Goal: Task Accomplishment & Management: Use online tool/utility

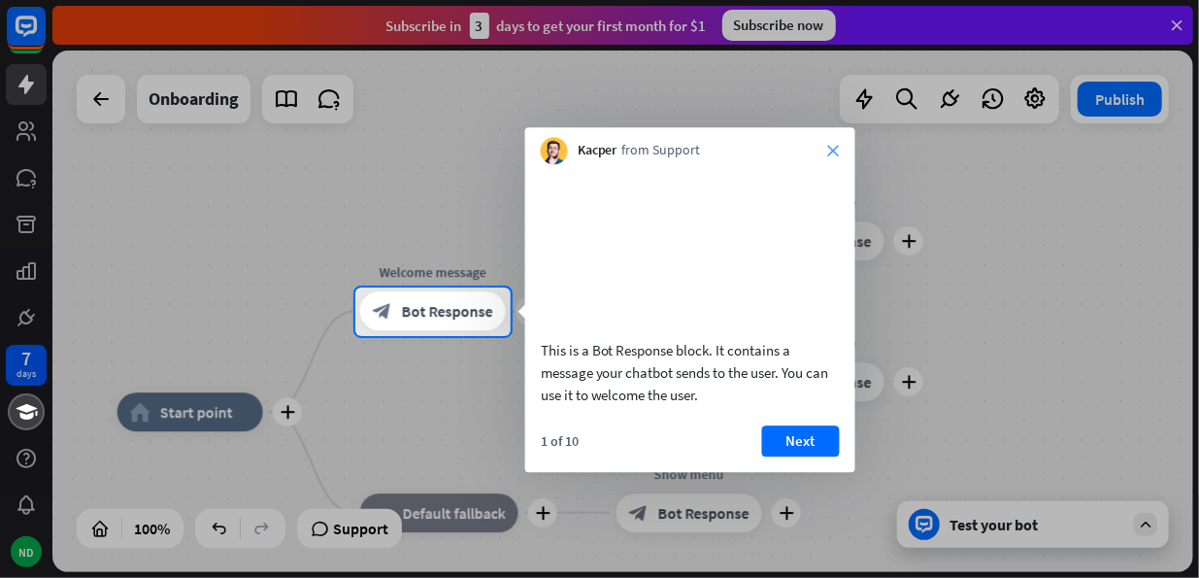
click at [830, 151] on icon "close" at bounding box center [834, 151] width 12 height 12
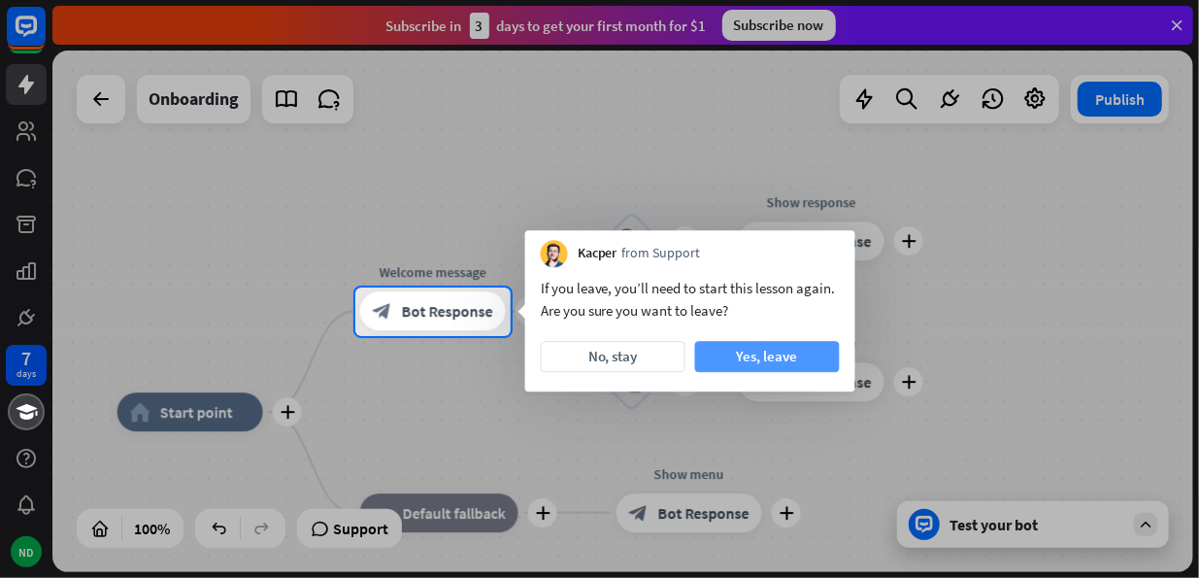
click at [789, 354] on button "Yes, leave" at bounding box center [767, 356] width 145 height 31
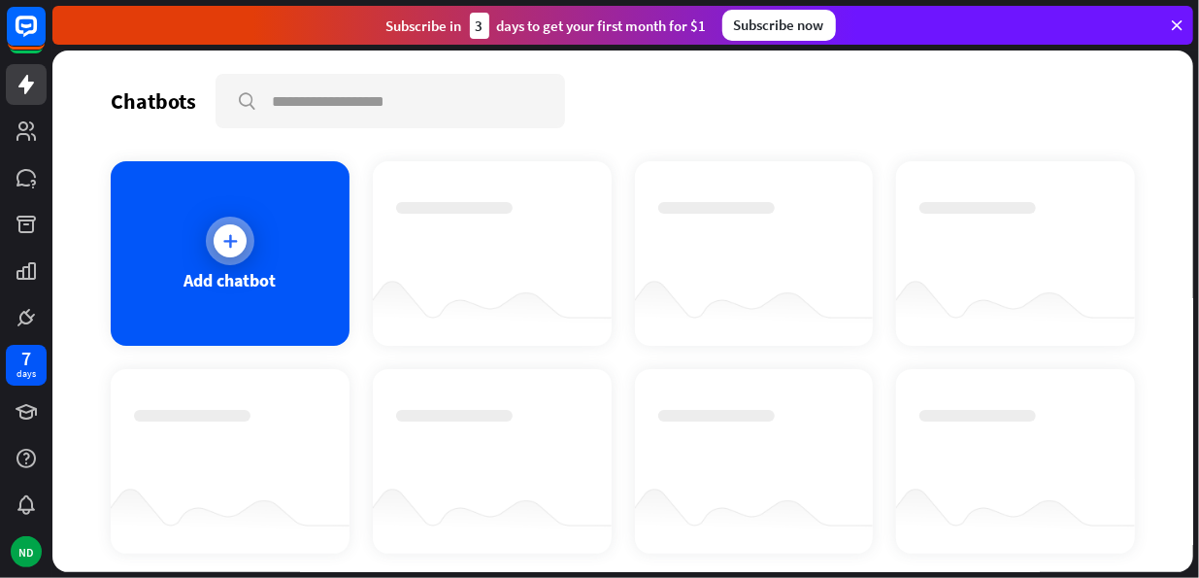
click at [239, 256] on div at bounding box center [230, 241] width 49 height 49
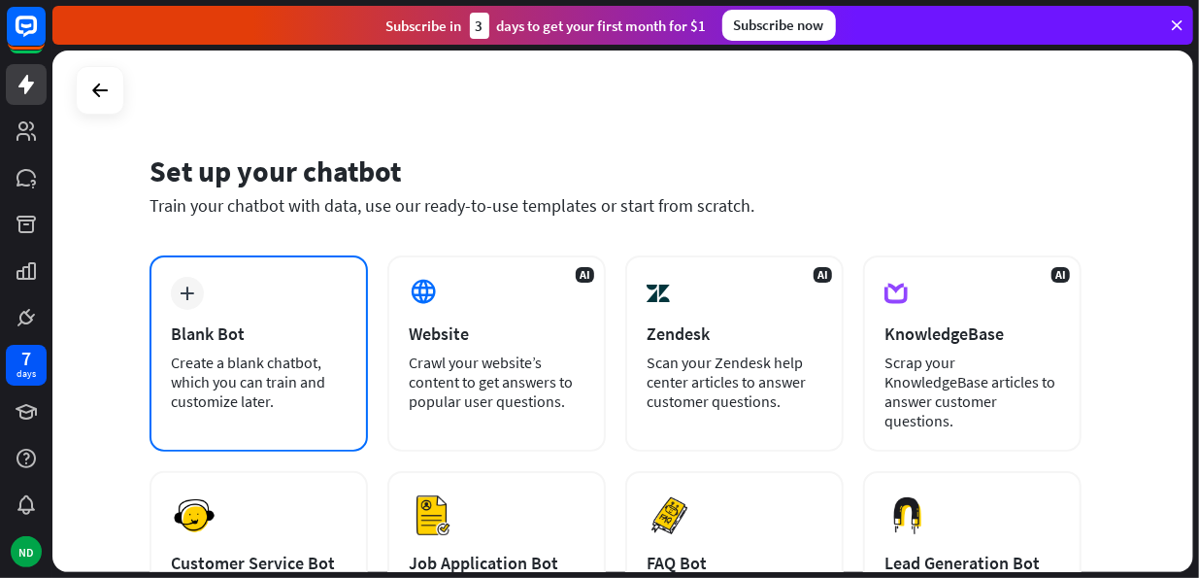
click at [230, 306] on div "plus Blank Bot Create a blank chatbot, which you can train and customize later." at bounding box center [259, 353] width 218 height 196
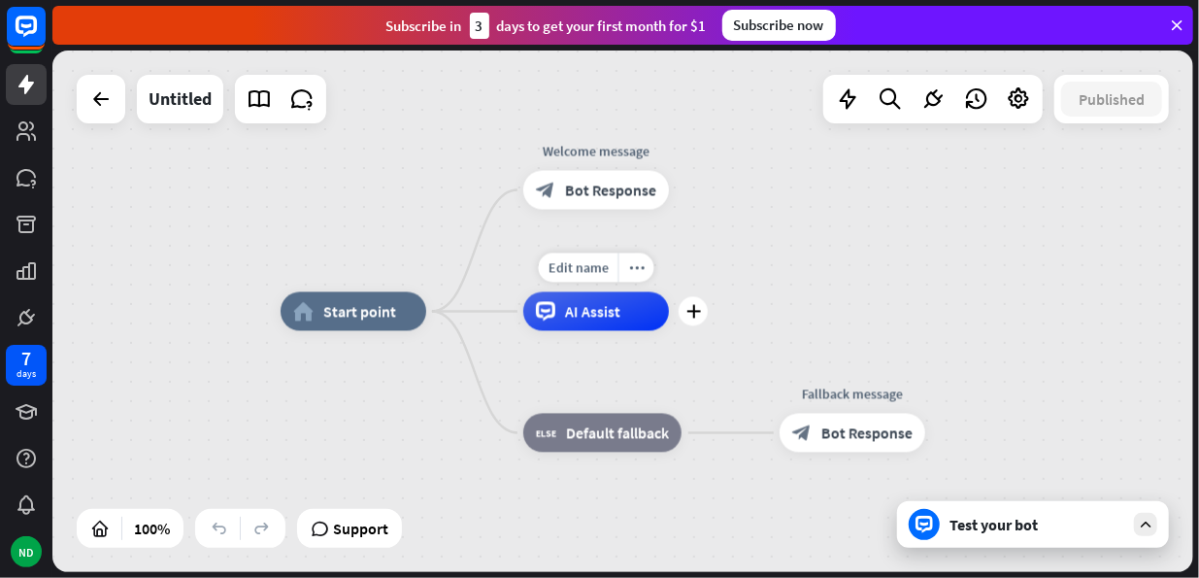
click at [586, 323] on div "AI Assist" at bounding box center [596, 311] width 146 height 39
click at [695, 320] on div "plus" at bounding box center [693, 311] width 29 height 29
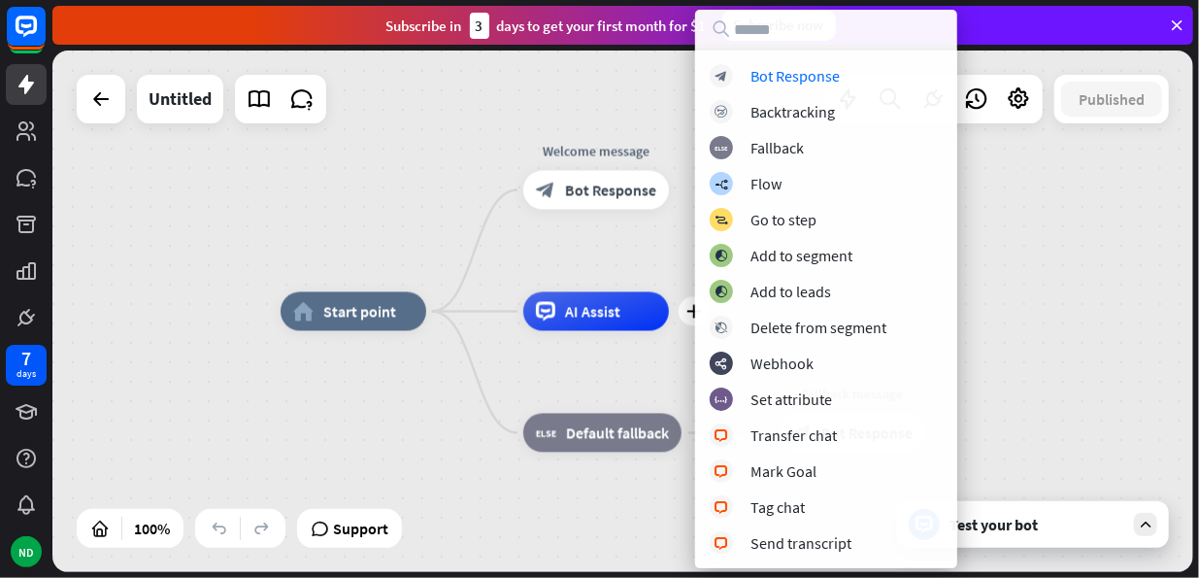
click at [451, 245] on div "home_2 Start point Welcome message block_bot_response Bot Response plus AI Assi…" at bounding box center [622, 310] width 1141 height 521
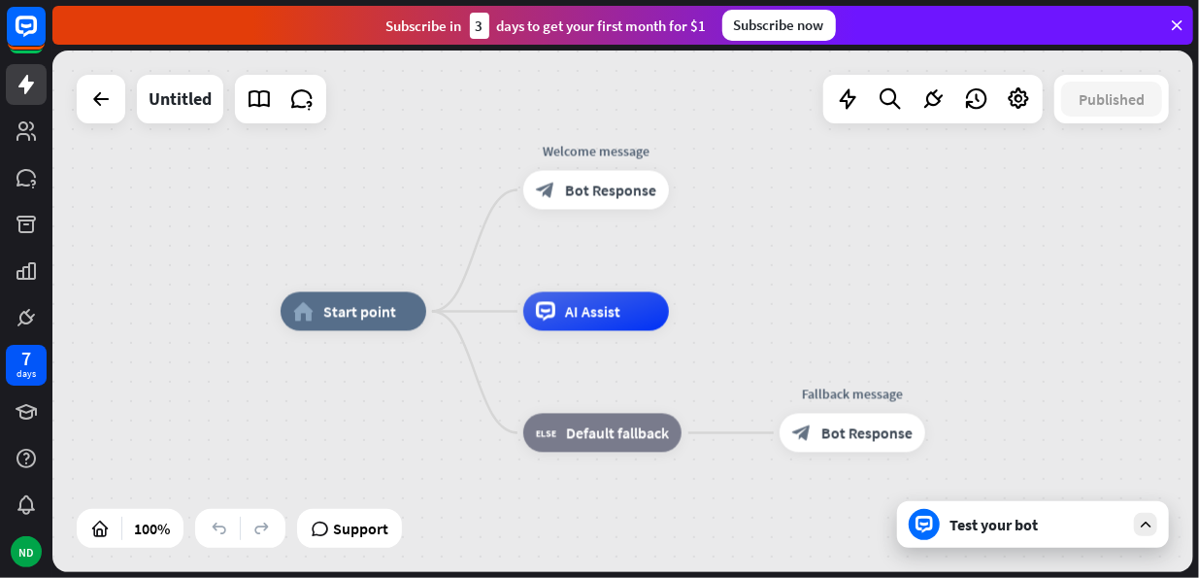
click at [1028, 529] on div "Test your bot" at bounding box center [1037, 524] width 175 height 19
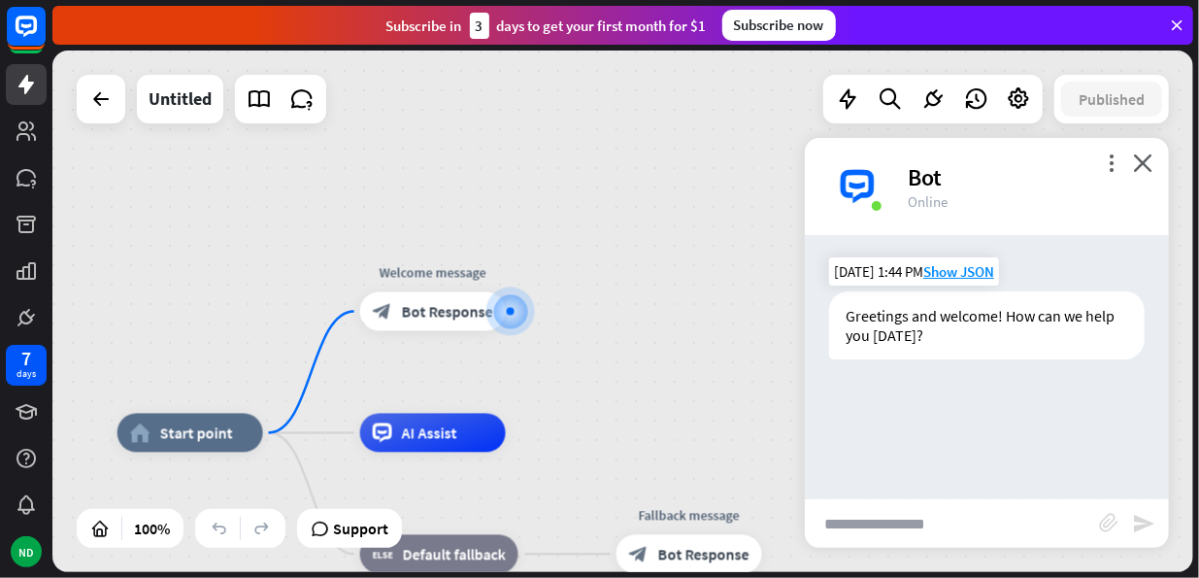
click at [934, 339] on div "Greetings and welcome! How can we help you [DATE]?" at bounding box center [987, 325] width 316 height 68
click at [513, 197] on div "home_2 Start point Welcome message block_bot_response Bot Response AI Assist bl…" at bounding box center [622, 310] width 1141 height 521
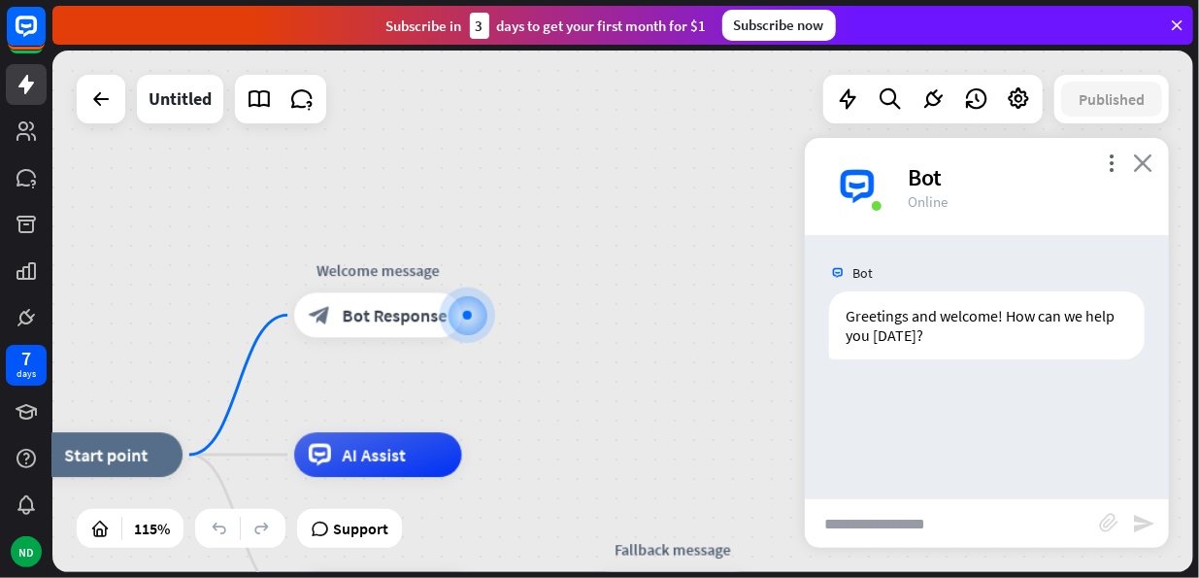
click at [1146, 158] on icon "close" at bounding box center [1142, 162] width 19 height 18
